Goal: Information Seeking & Learning: Learn about a topic

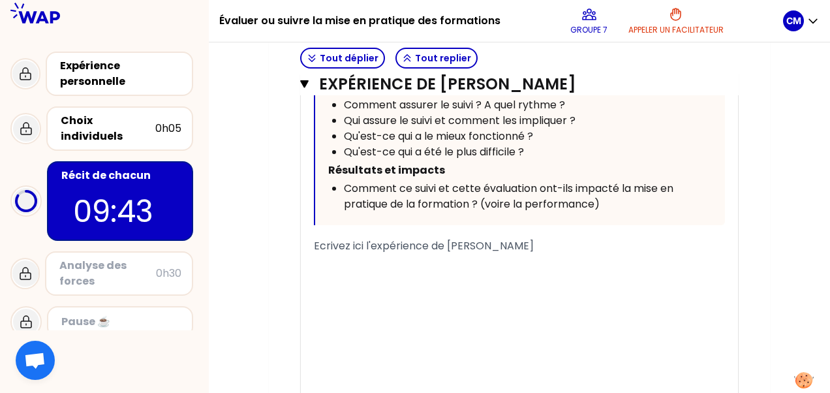
scroll to position [2084, 0]
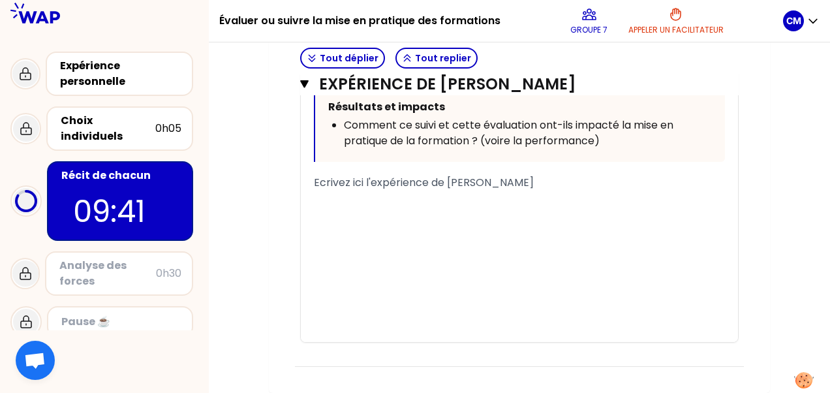
click at [378, 196] on p "﻿" at bounding box center [519, 200] width 411 height 21
click at [352, 228] on div "﻿" at bounding box center [519, 235] width 411 height 16
click at [314, 205] on p "﻿" at bounding box center [519, 200] width 411 height 21
click at [329, 200] on span "DAns le médico-social" at bounding box center [371, 200] width 115 height 15
click at [448, 206] on p "Dans le médico-social" at bounding box center [519, 200] width 411 height 21
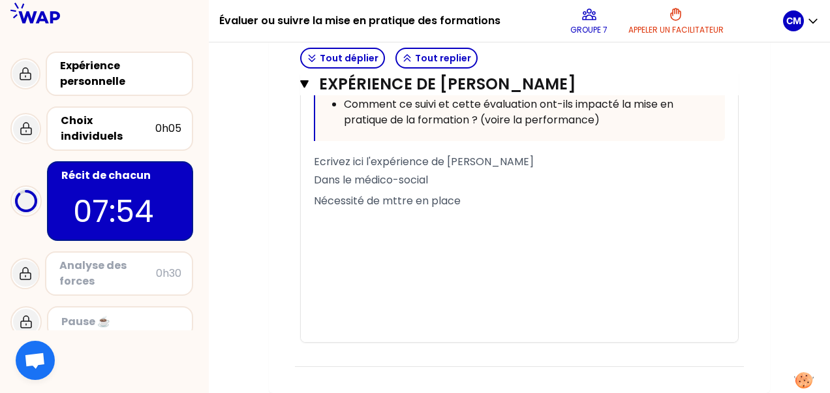
click at [451, 190] on p "Dans le médico-social" at bounding box center [519, 180] width 411 height 21
click at [468, 211] on p "Nécessité de mttre en place" at bounding box center [519, 200] width 411 height 21
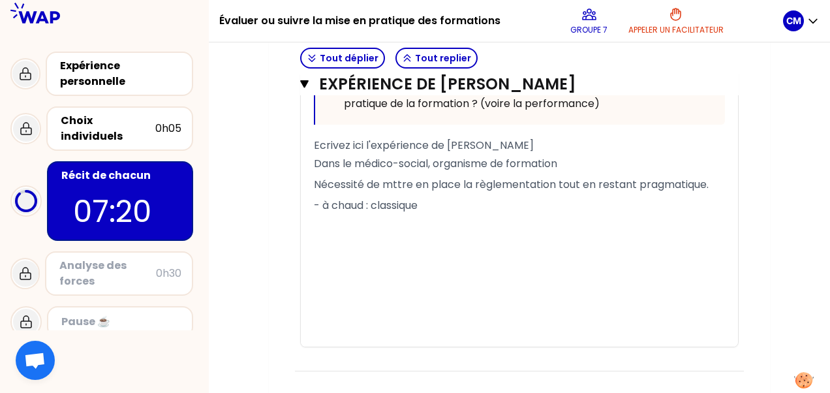
click at [568, 174] on p "Dans le médico-social, organisme de formation" at bounding box center [519, 163] width 411 height 21
click at [449, 216] on p "- à chaud : classique" at bounding box center [519, 205] width 411 height 21
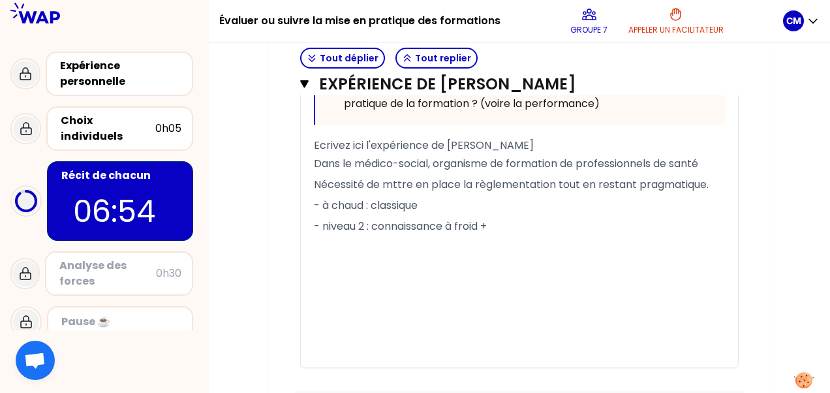
click at [323, 213] on span "- à chaud : classique" at bounding box center [366, 205] width 104 height 15
click at [482, 216] on p "- niveau 1 à chaud : classique" at bounding box center [519, 205] width 411 height 21
click at [513, 237] on p "- niveau 2 : connaissance à froid +" at bounding box center [519, 226] width 411 height 21
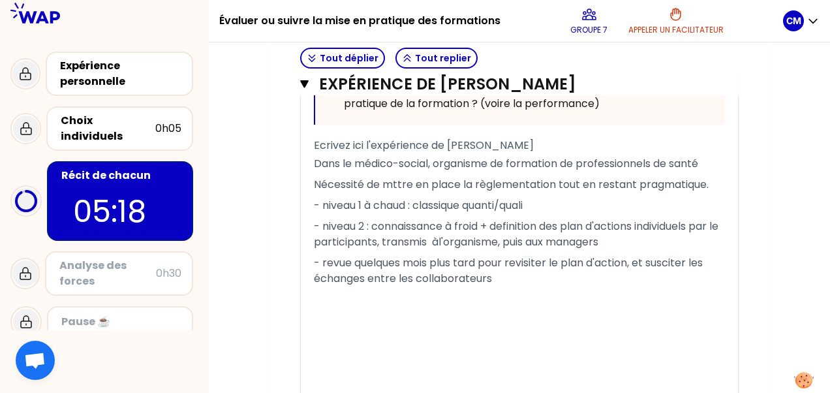
click at [709, 174] on p "Dans le médico-social, organisme de formation de professionnels de santé" at bounding box center [519, 163] width 411 height 21
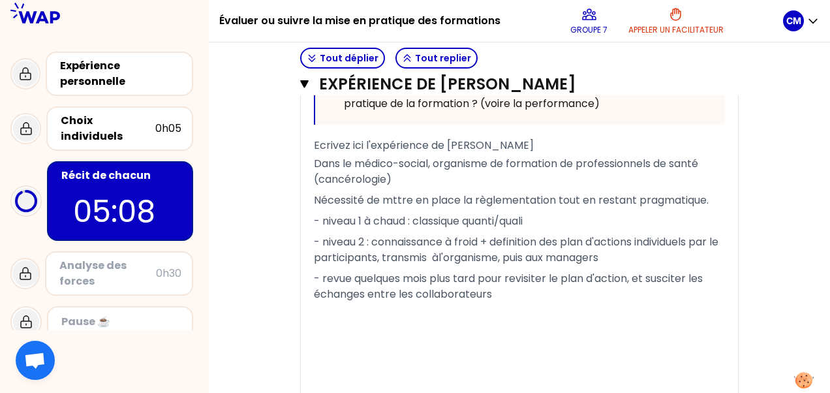
click at [369, 265] on span "- niveau 2 : connaissance à froid + definition des plan d'actions individuels p…" at bounding box center [517, 249] width 407 height 31
click at [504, 305] on p "- revue quelques mois plus tard pour revisiter le plan d'action, et susciter le…" at bounding box center [519, 286] width 411 height 37
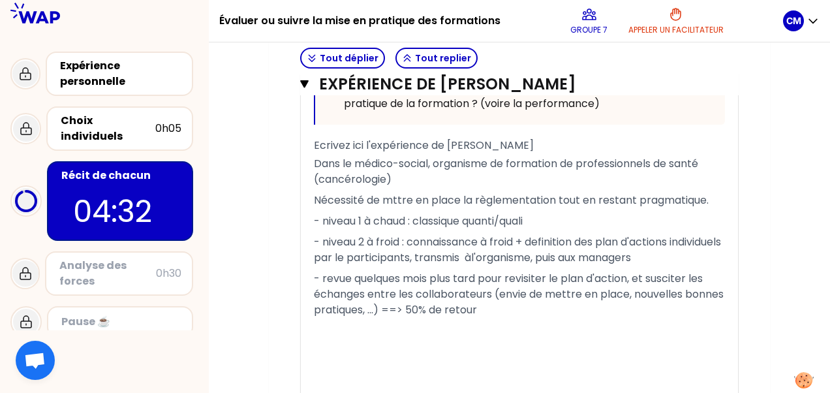
click at [568, 265] on span "- niveau 2 à froid : connaissance à froid + definition des plan d'actions indiv…" at bounding box center [519, 249] width 410 height 31
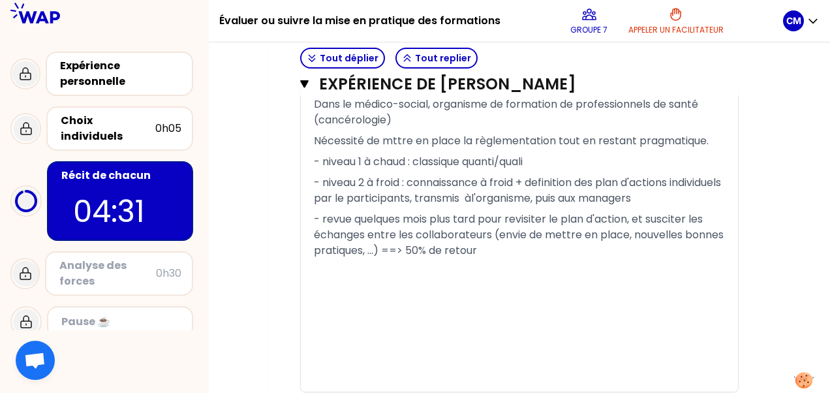
scroll to position [2178, 0]
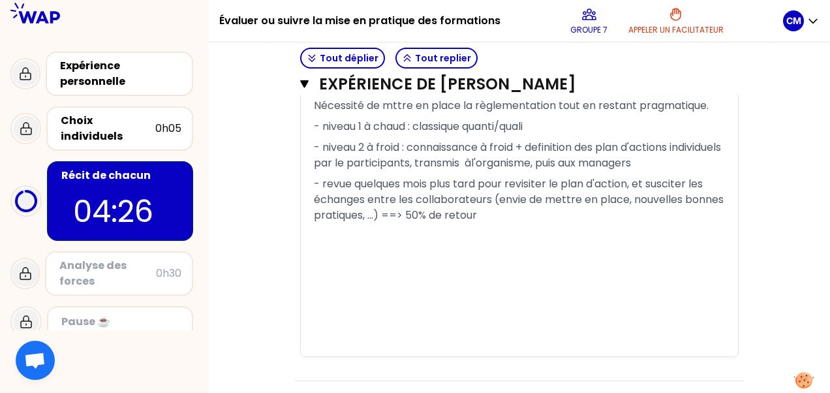
click at [391, 113] on span "Nécessité de mttre en place la règlementation tout en restant pragmatique." at bounding box center [511, 105] width 395 height 15
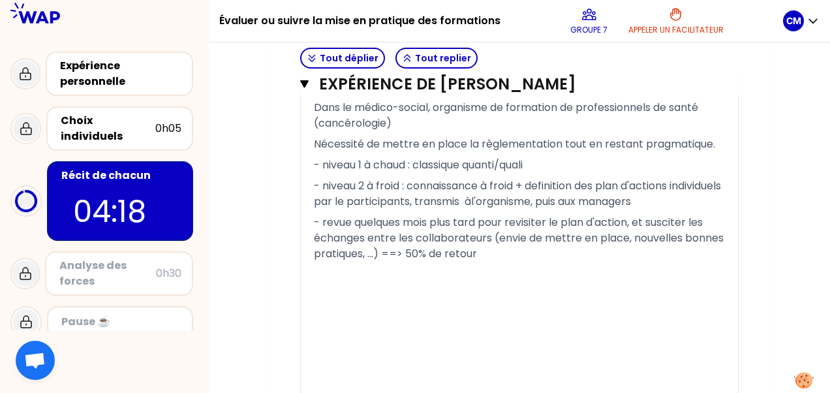
scroll to position [2146, 0]
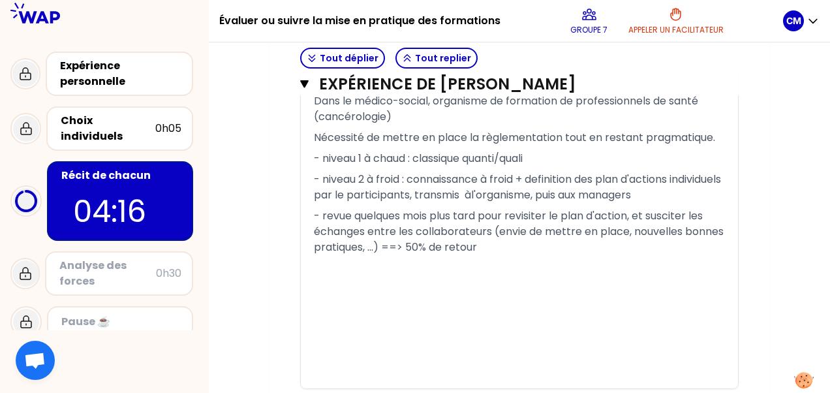
click at [483, 310] on p "﻿" at bounding box center [519, 299] width 411 height 21
click at [352, 289] on div "﻿" at bounding box center [519, 281] width 411 height 16
click at [591, 169] on p "- niveau 1 à chaud : classique quanti/quali" at bounding box center [519, 158] width 411 height 21
click at [554, 273] on div "﻿" at bounding box center [519, 266] width 411 height 16
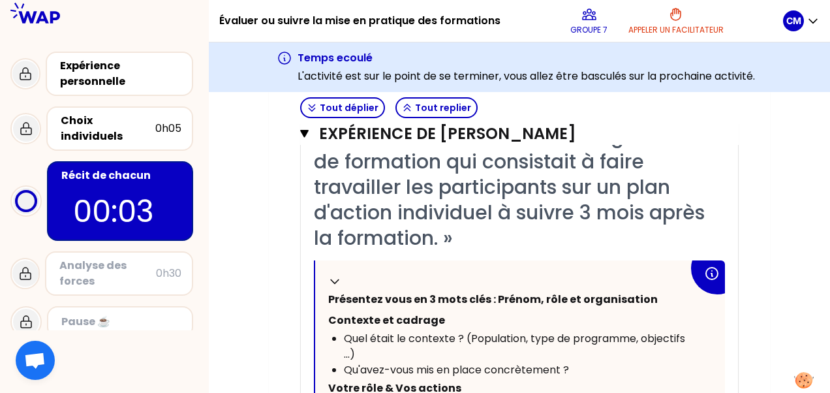
scroll to position [1312, 0]
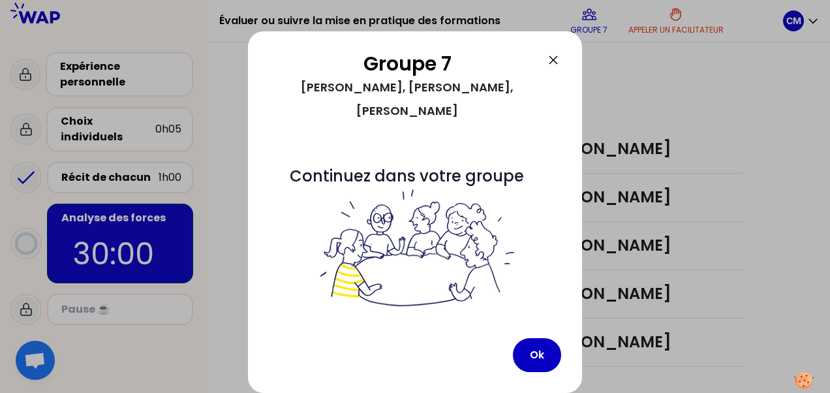
scroll to position [390, 0]
click at [538, 364] on button "Ok" at bounding box center [537, 355] width 48 height 34
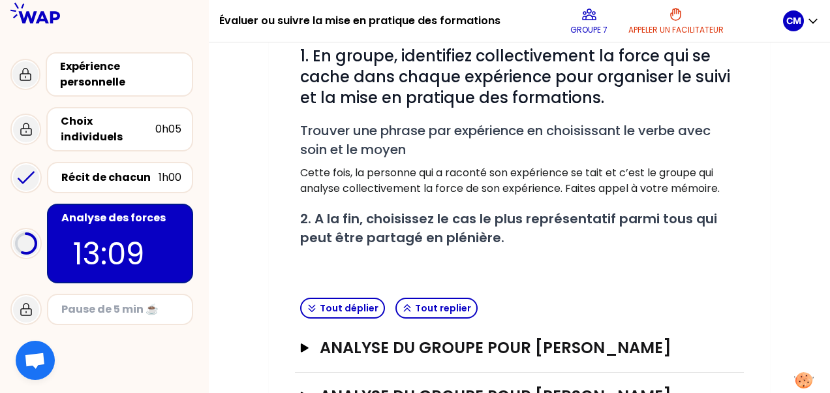
scroll to position [174, 0]
click at [137, 170] on div "Récit de chacun" at bounding box center [109, 178] width 97 height 16
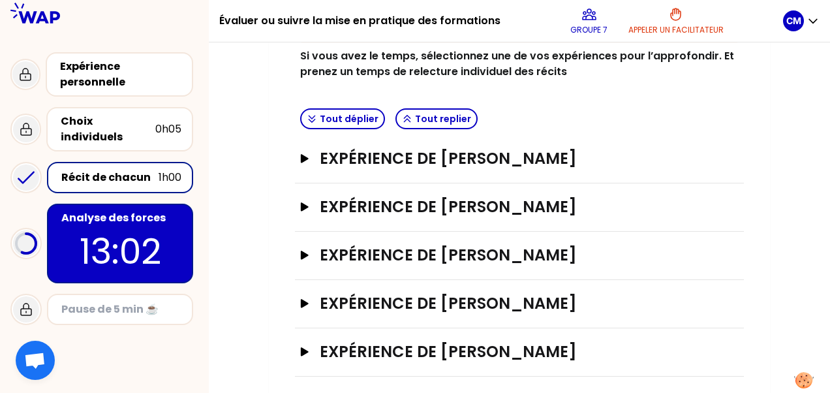
scroll to position [275, 0]
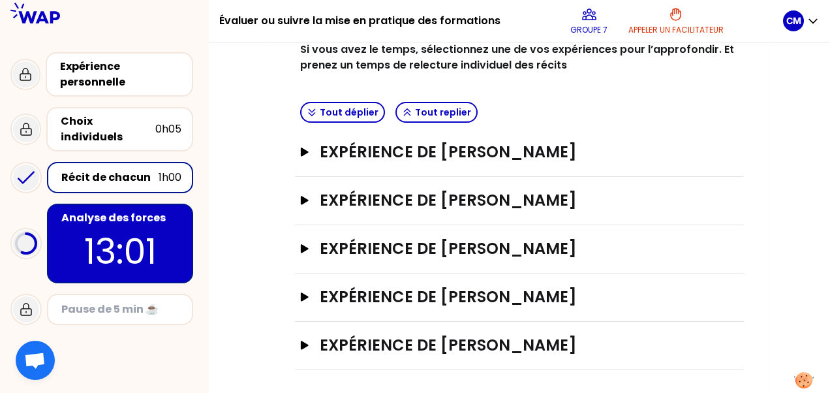
click at [565, 245] on h3 "Expérience de [PERSON_NAME]" at bounding box center [506, 248] width 373 height 21
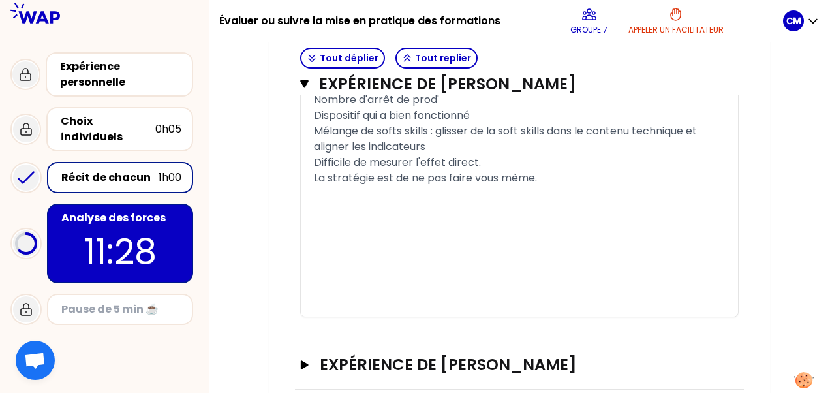
scroll to position [1456, 0]
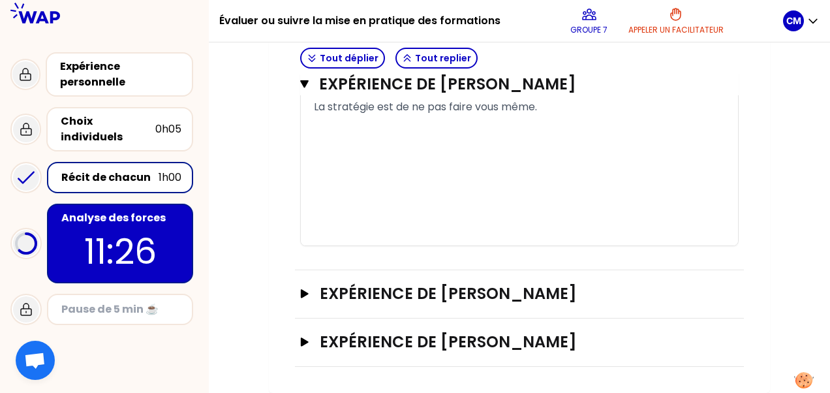
click at [458, 346] on h3 "Expérience de [PERSON_NAME]" at bounding box center [506, 341] width 373 height 21
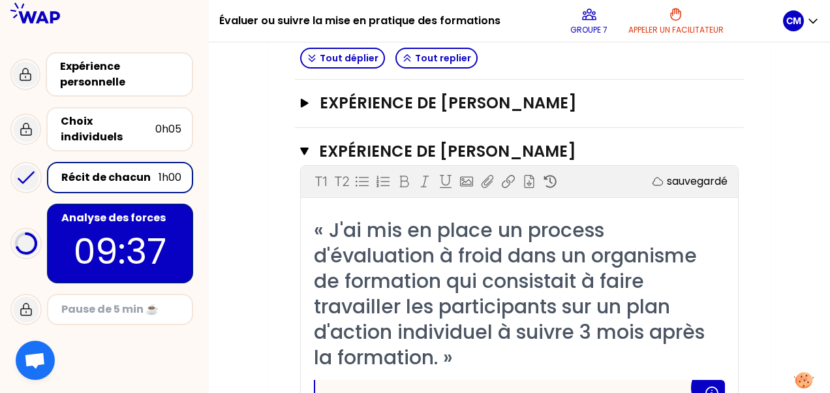
scroll to position [1639, 0]
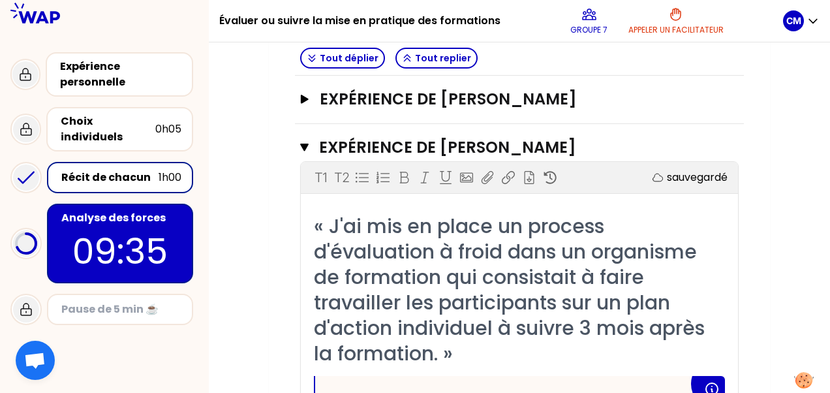
click at [303, 103] on icon "button" at bounding box center [305, 99] width 8 height 8
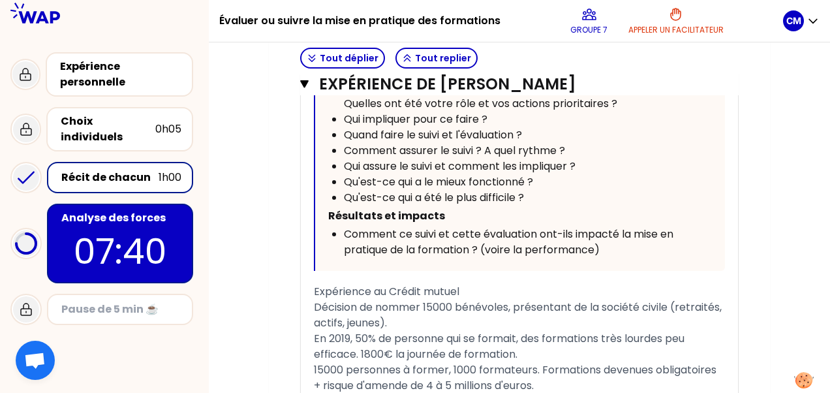
scroll to position [1965, 0]
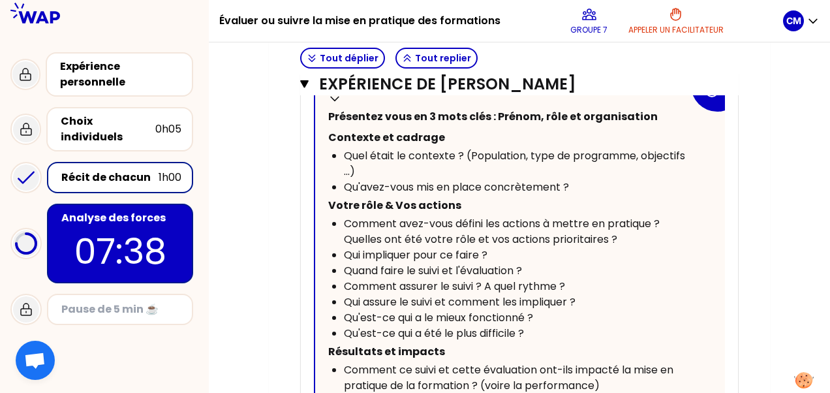
click at [305, 86] on icon "button" at bounding box center [304, 84] width 8 height 8
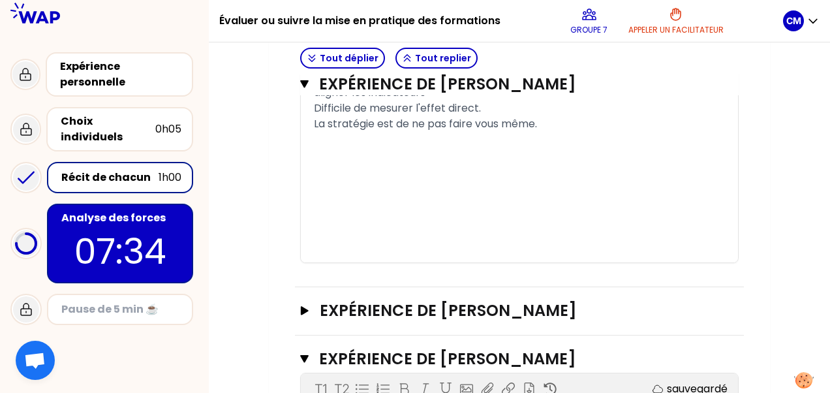
scroll to position [1464, 0]
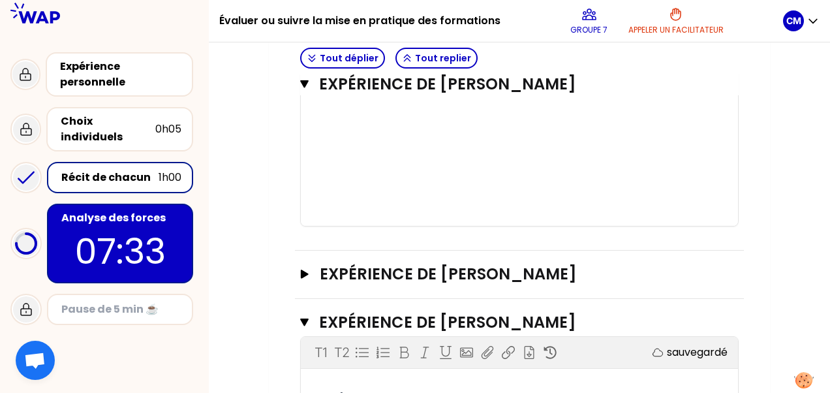
drag, startPoint x: 818, startPoint y: 247, endPoint x: 828, endPoint y: 251, distance: 11.4
click at [828, 251] on div "Mon numéro de groupe : 7 Objectifs # [10minutes/personne] Racontez votre vécu à…" at bounding box center [519, 217] width 621 height 350
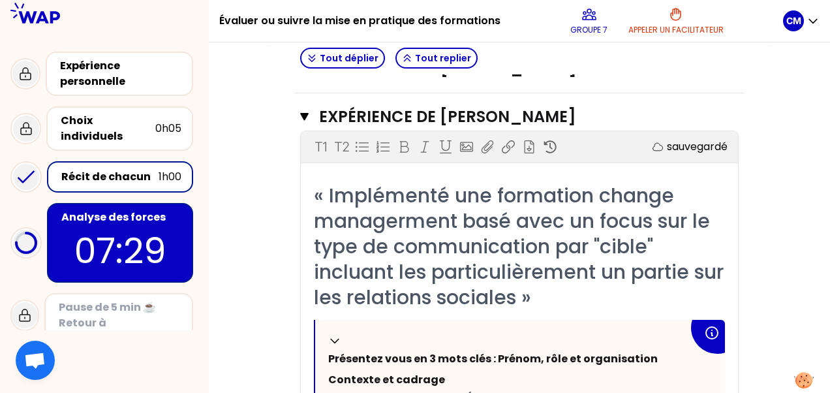
scroll to position [411, 0]
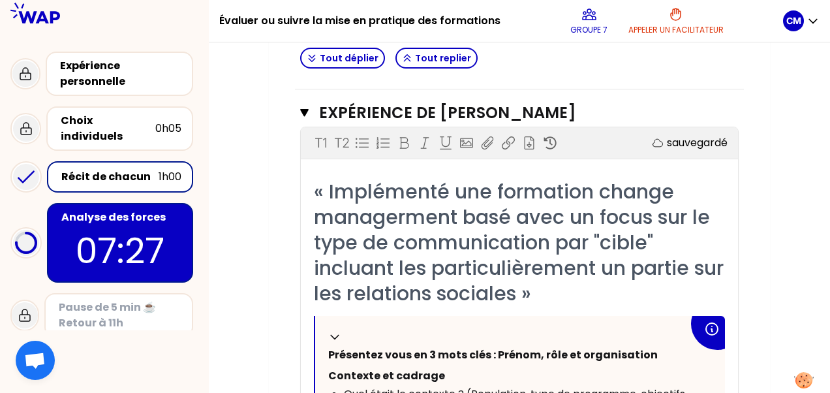
click at [309, 113] on button "Expérience de [PERSON_NAME]" at bounding box center [519, 112] width 438 height 21
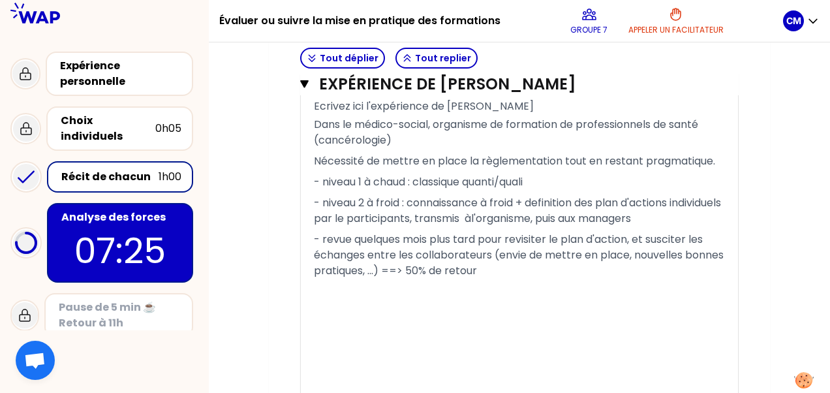
scroll to position [1159, 0]
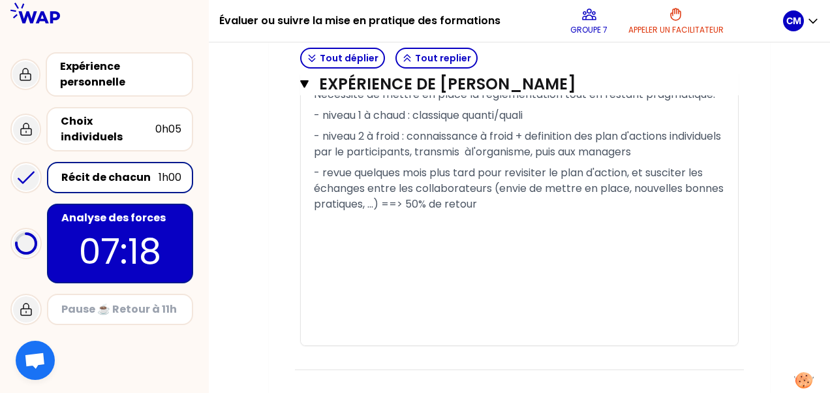
click at [174, 180] on div "Récit de chacun 1h00" at bounding box center [120, 177] width 146 height 31
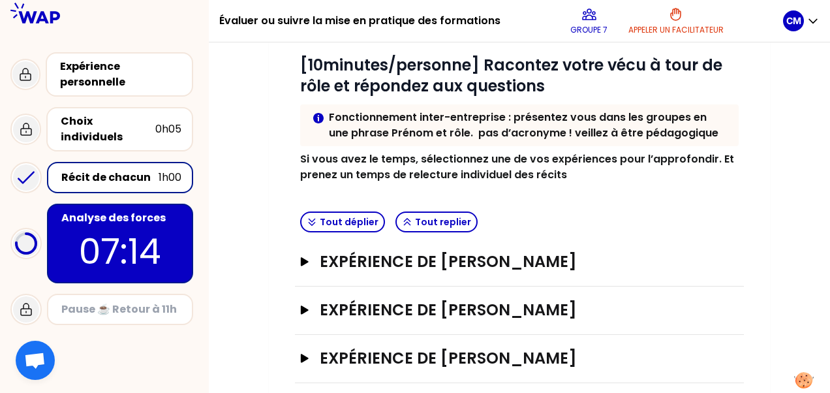
scroll to position [275, 0]
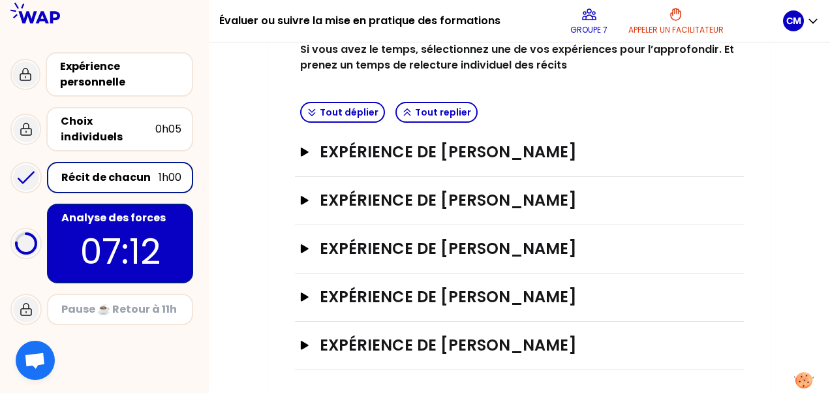
click at [98, 125] on div "Choix individuels" at bounding box center [108, 129] width 95 height 31
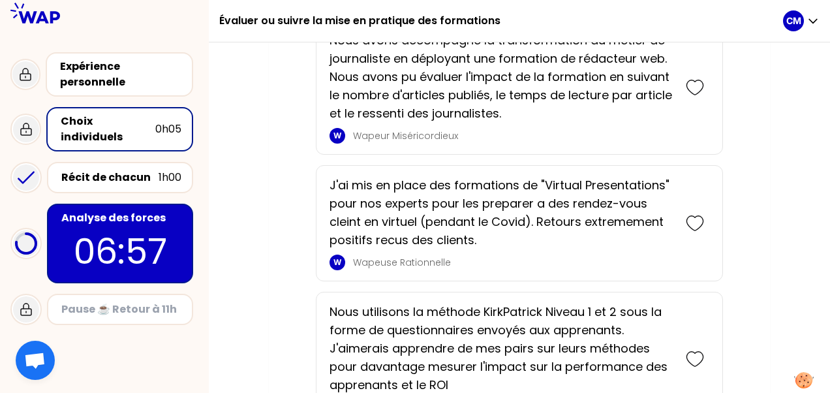
click at [120, 170] on div "Récit de chacun" at bounding box center [109, 178] width 97 height 16
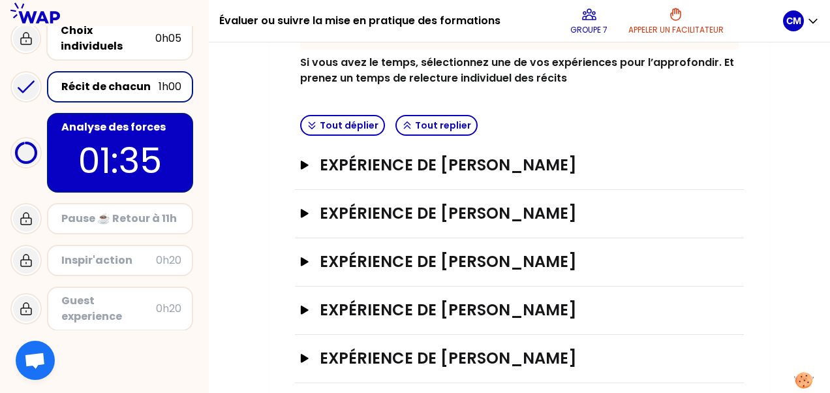
scroll to position [155, 0]
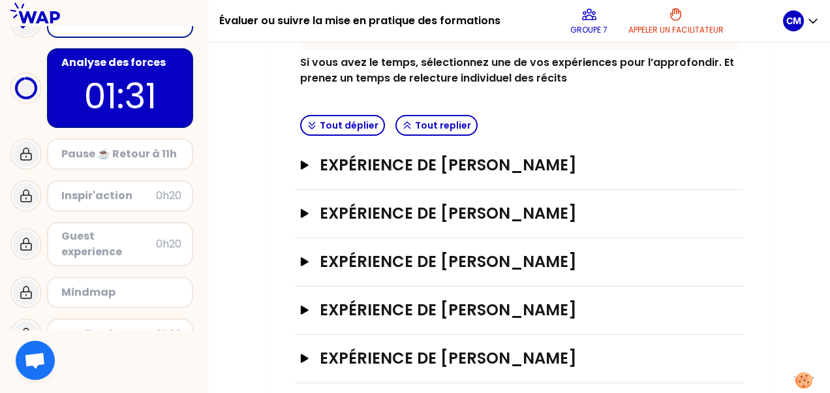
click at [38, 21] on icon at bounding box center [35, 13] width 50 height 21
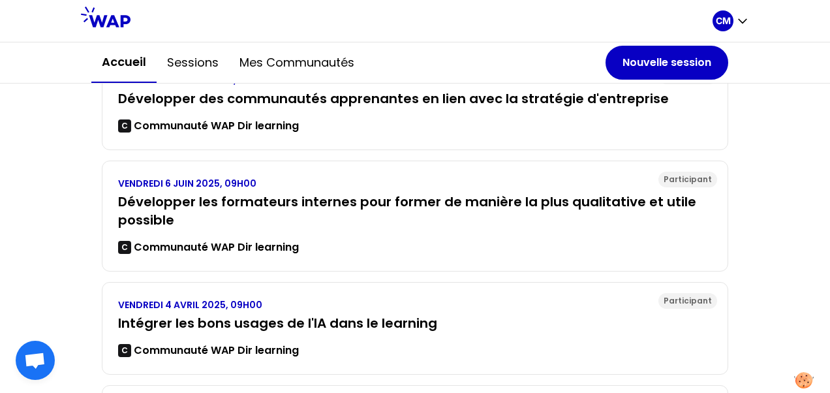
scroll to position [382, 0]
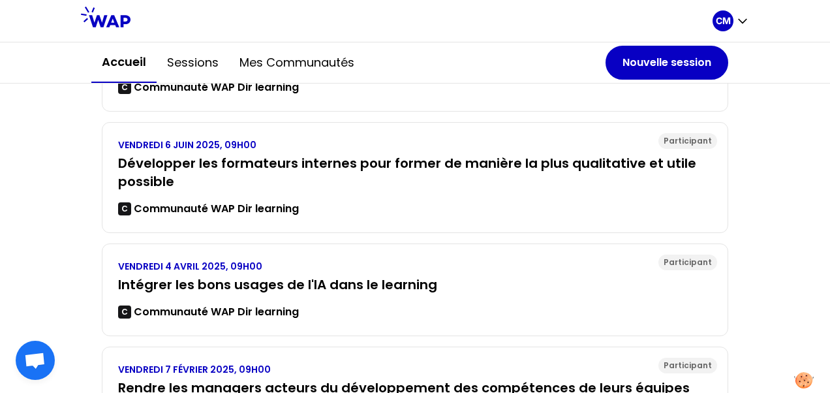
click at [308, 157] on h3 "Développer les formateurs internes pour former de manière la plus qualitative e…" at bounding box center [415, 172] width 594 height 37
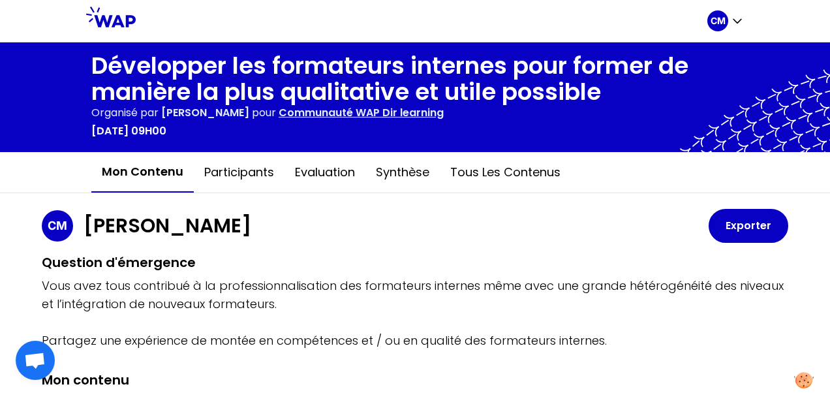
click at [416, 175] on button "Synthèse" at bounding box center [402, 172] width 74 height 39
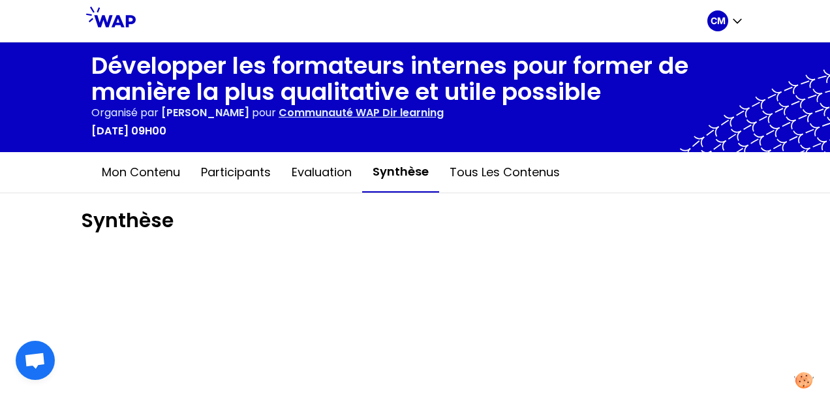
click at [521, 176] on button "Tous les contenus" at bounding box center [504, 172] width 131 height 39
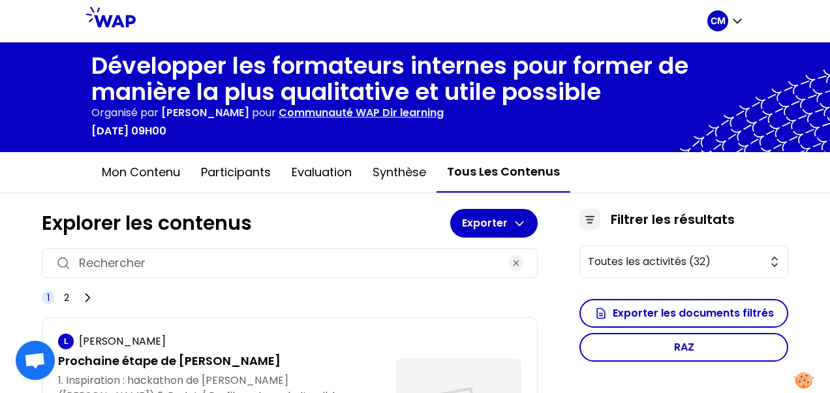
click at [406, 177] on button "Synthèse" at bounding box center [399, 172] width 74 height 39
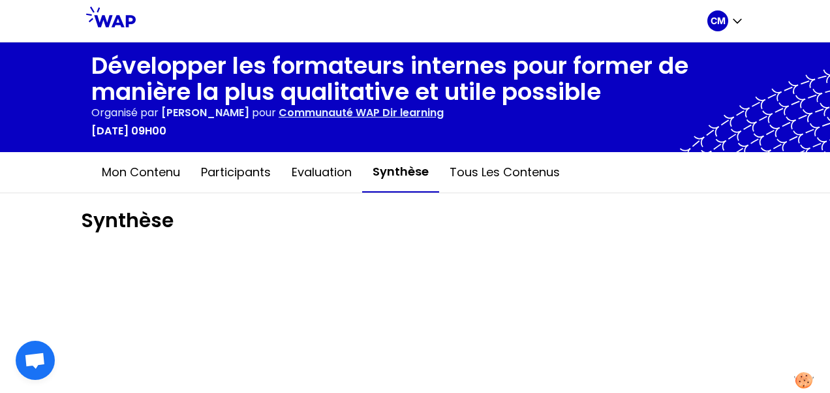
click at [222, 175] on button "Participants" at bounding box center [235, 172] width 91 height 39
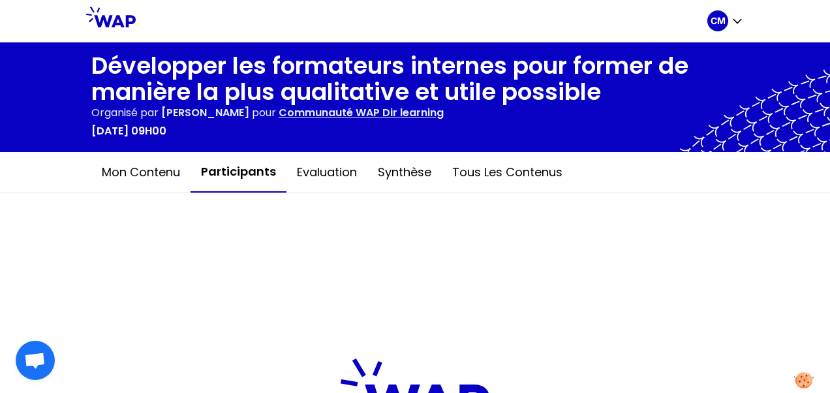
click at [104, 178] on button "Mon contenu" at bounding box center [140, 172] width 99 height 39
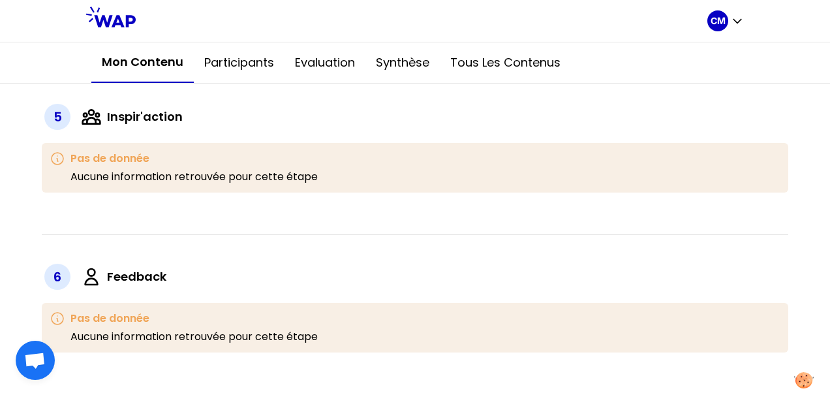
scroll to position [924, 0]
